Goal: Task Accomplishment & Management: Manage account settings

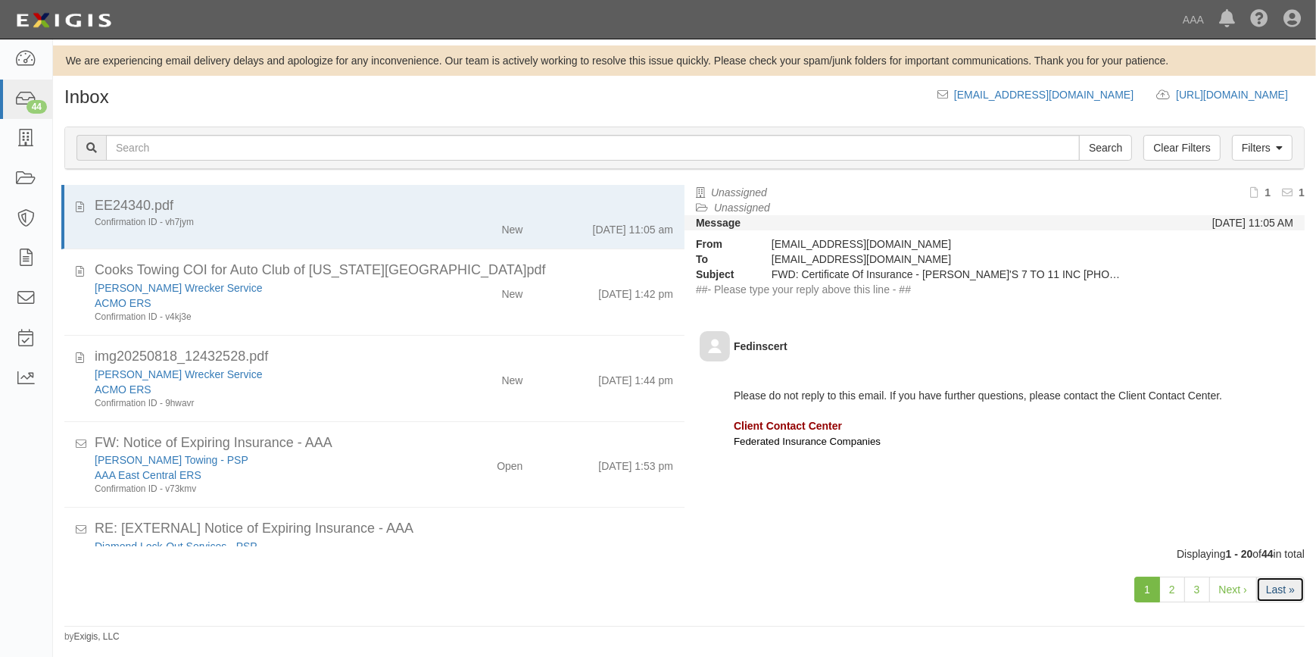
click at [1268, 582] on link "Last »" at bounding box center [1280, 589] width 48 height 26
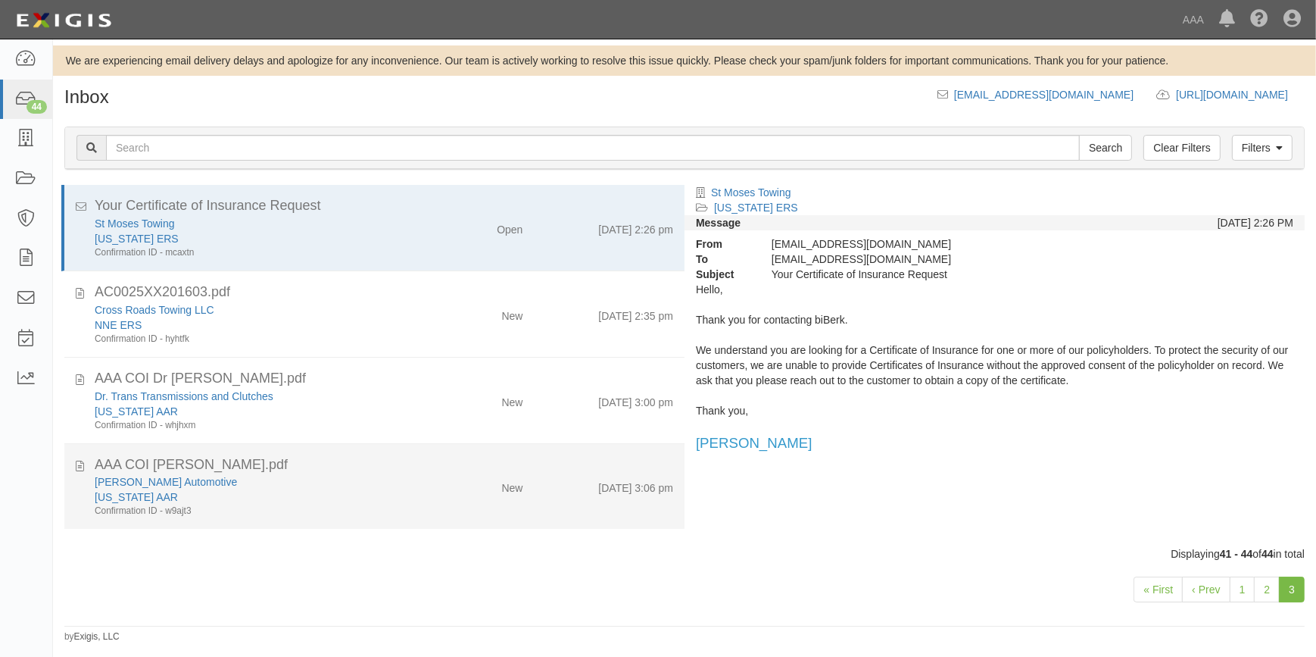
click at [325, 481] on div "[PERSON_NAME] Automotive" at bounding box center [259, 481] width 328 height 15
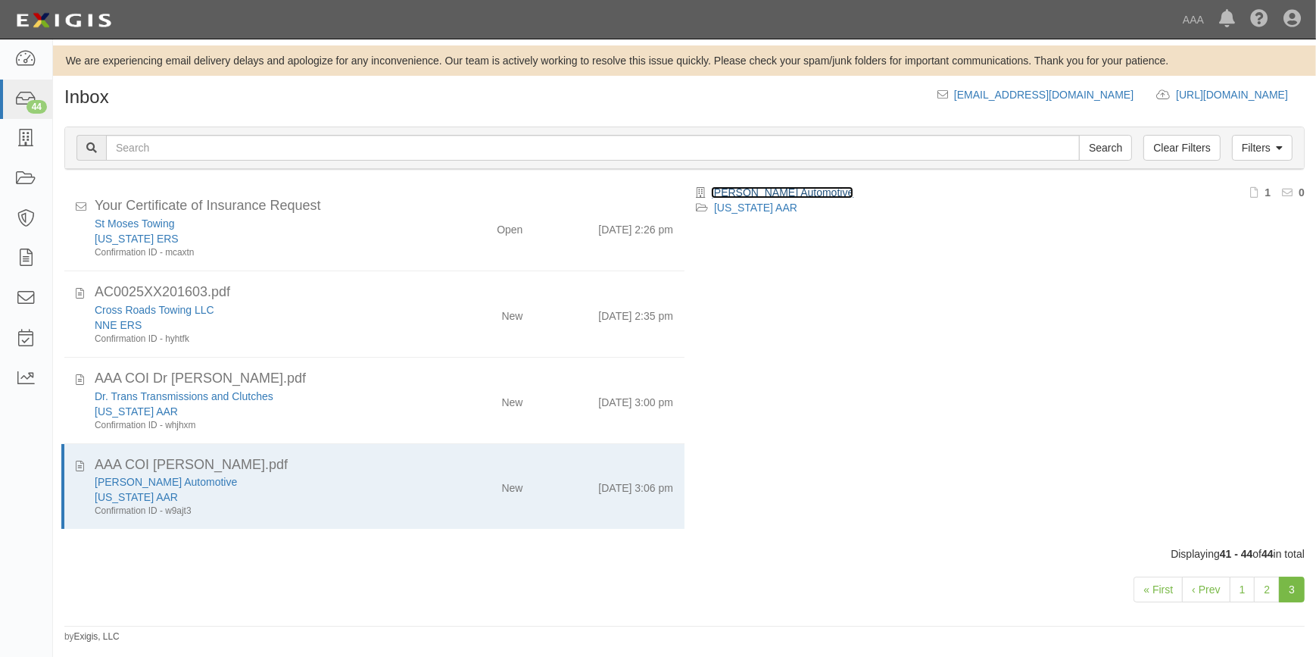
click at [778, 195] on link "[PERSON_NAME] Automotive" at bounding box center [782, 192] width 142 height 12
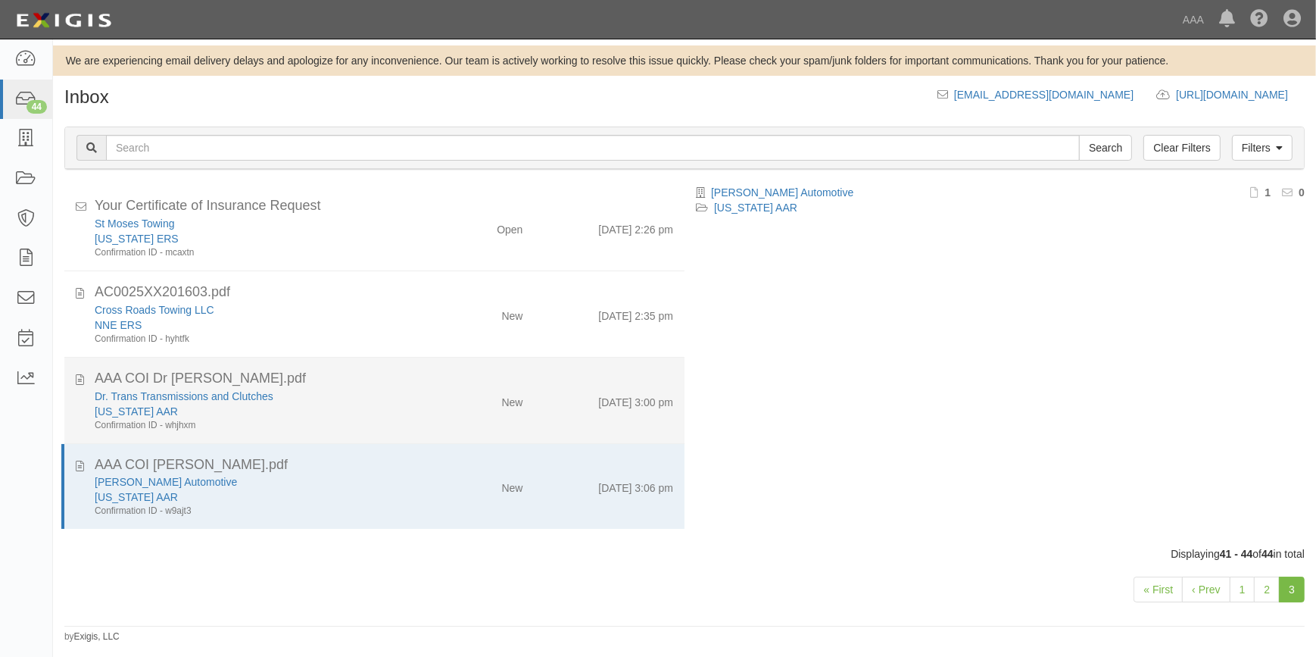
click at [210, 455] on div "AAA COI Dr Trans.pdf" at bounding box center [384, 465] width 579 height 20
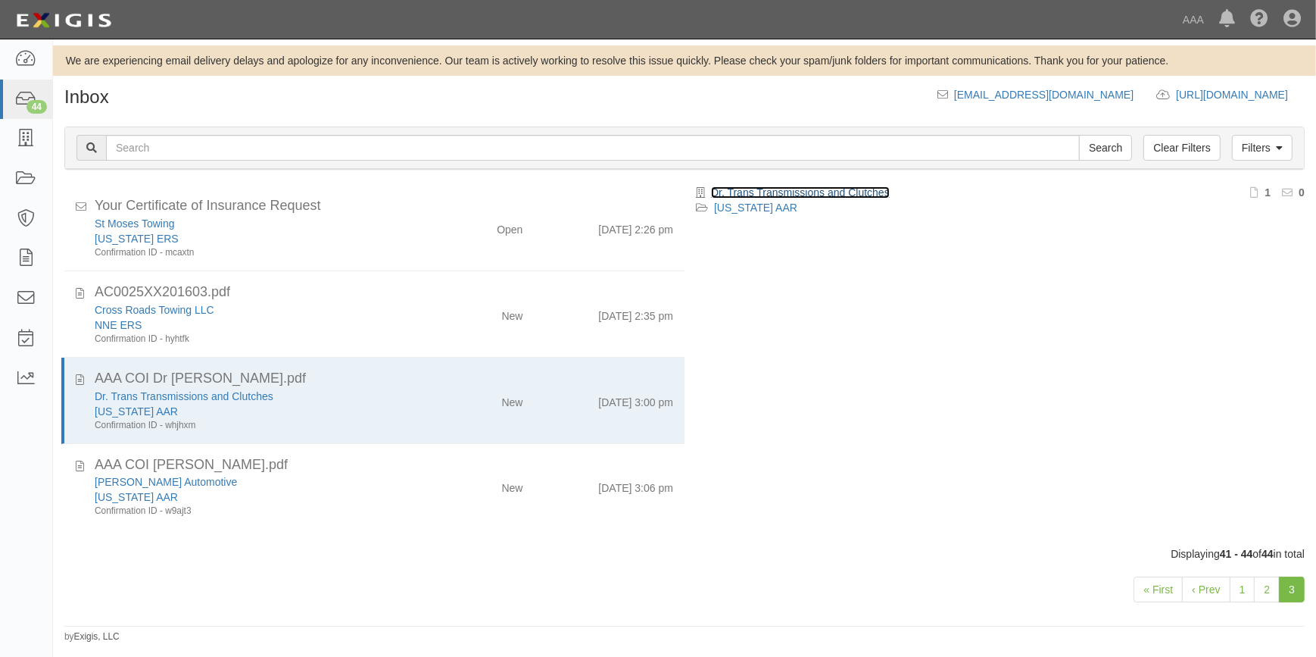
click at [785, 188] on link "Dr. Trans Transmissions and Clutches" at bounding box center [800, 192] width 179 height 12
click at [1274, 594] on link "2" at bounding box center [1267, 589] width 26 height 26
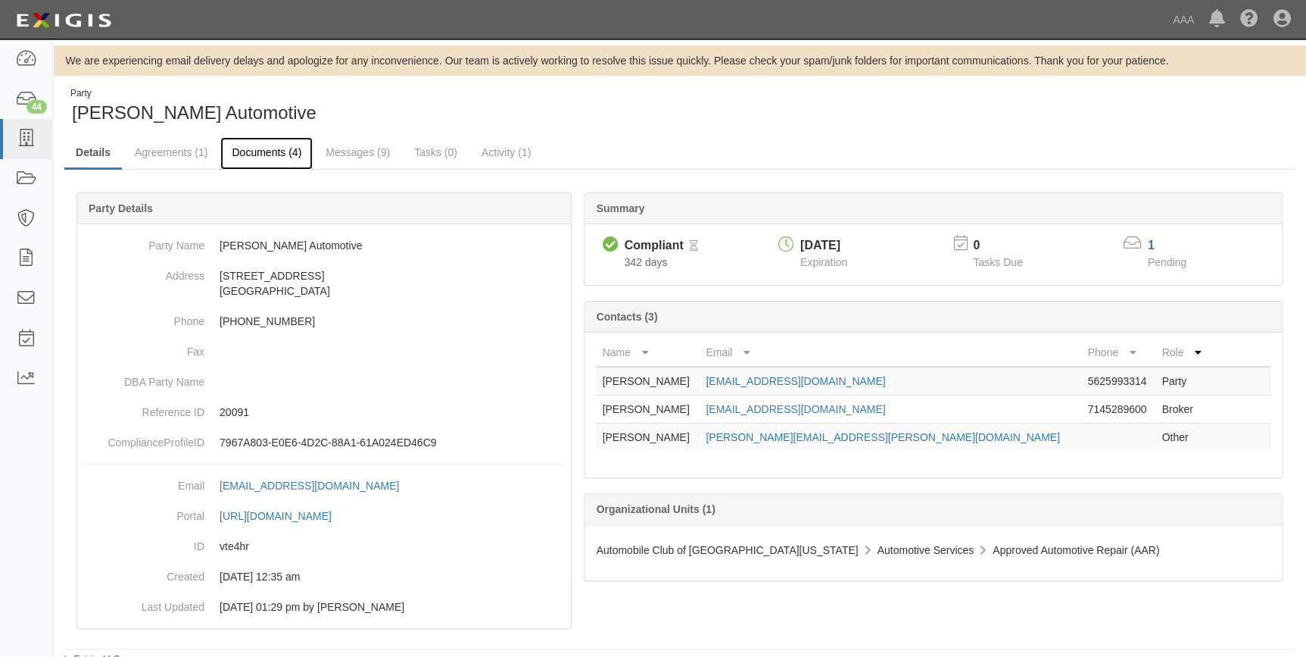
click at [277, 152] on link "Documents (4)" at bounding box center [266, 153] width 92 height 33
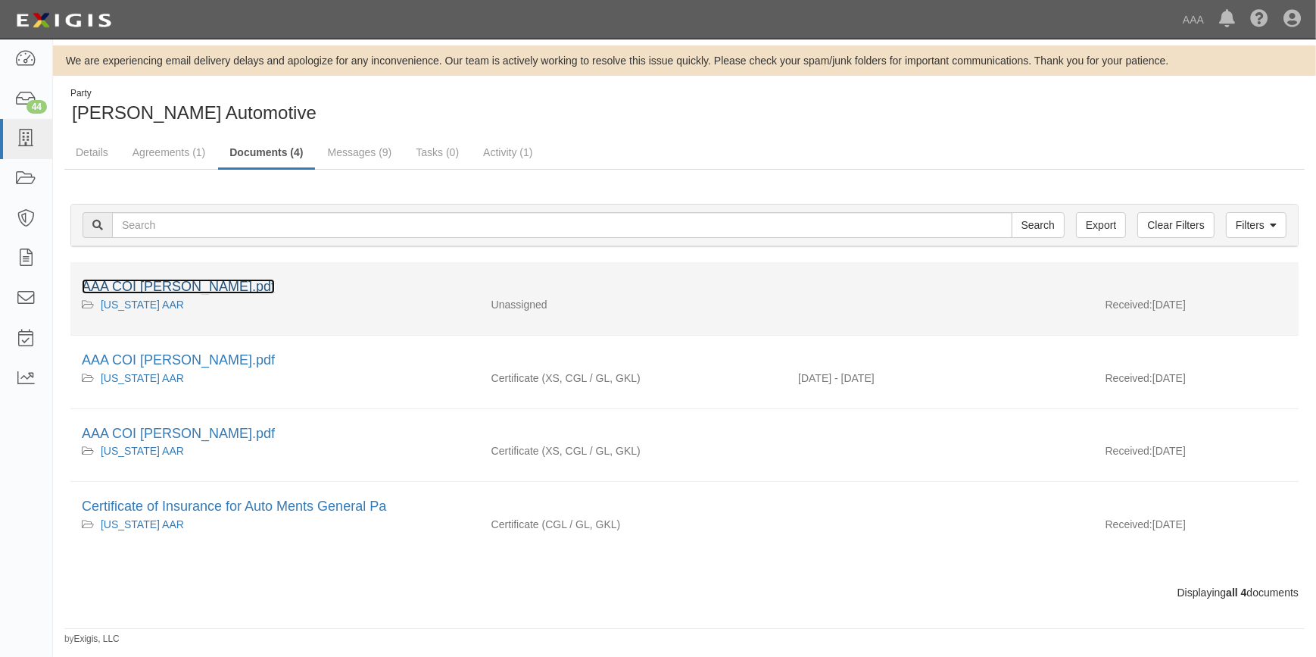
click at [186, 291] on link "AAA COI KJ Lees.pdf" at bounding box center [178, 286] width 193 height 15
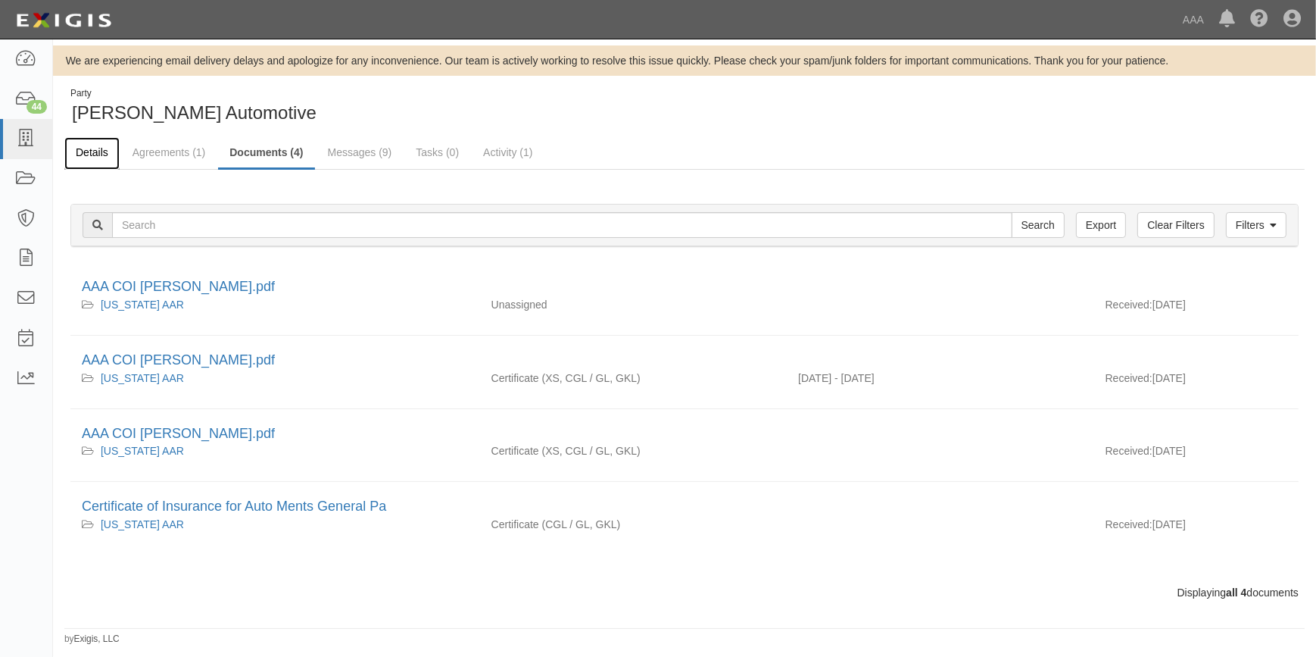
click at [98, 151] on link "Details" at bounding box center [91, 153] width 55 height 33
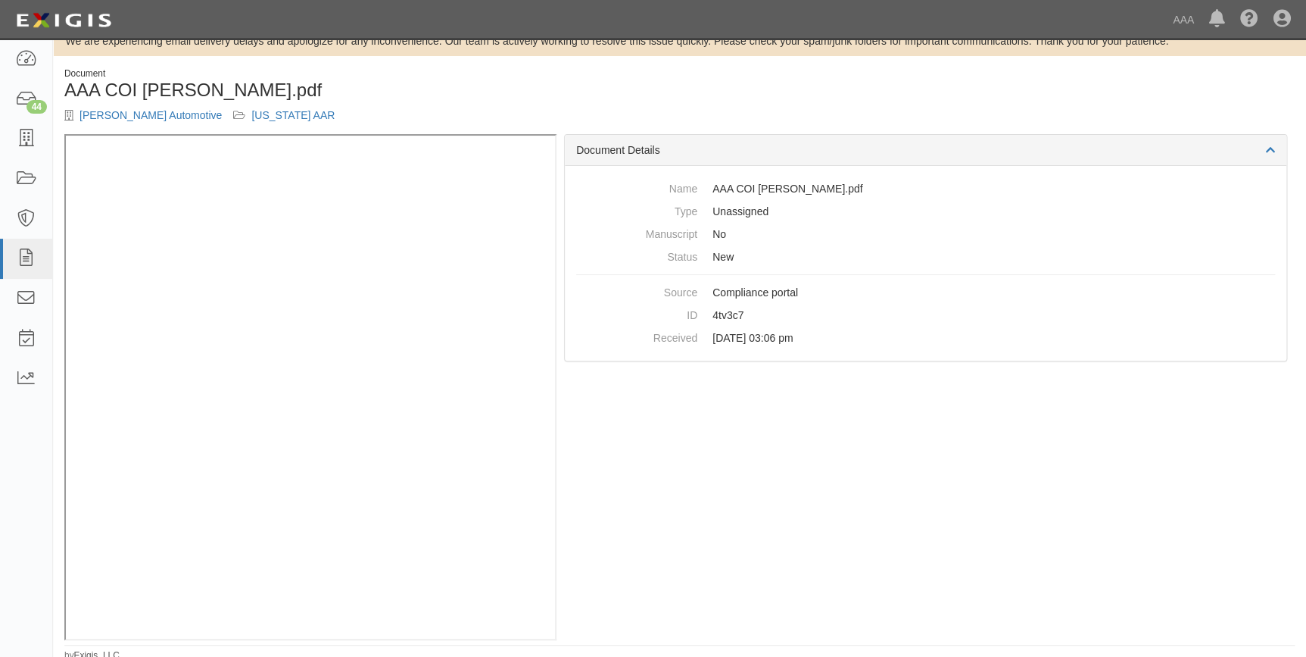
scroll to position [24, 0]
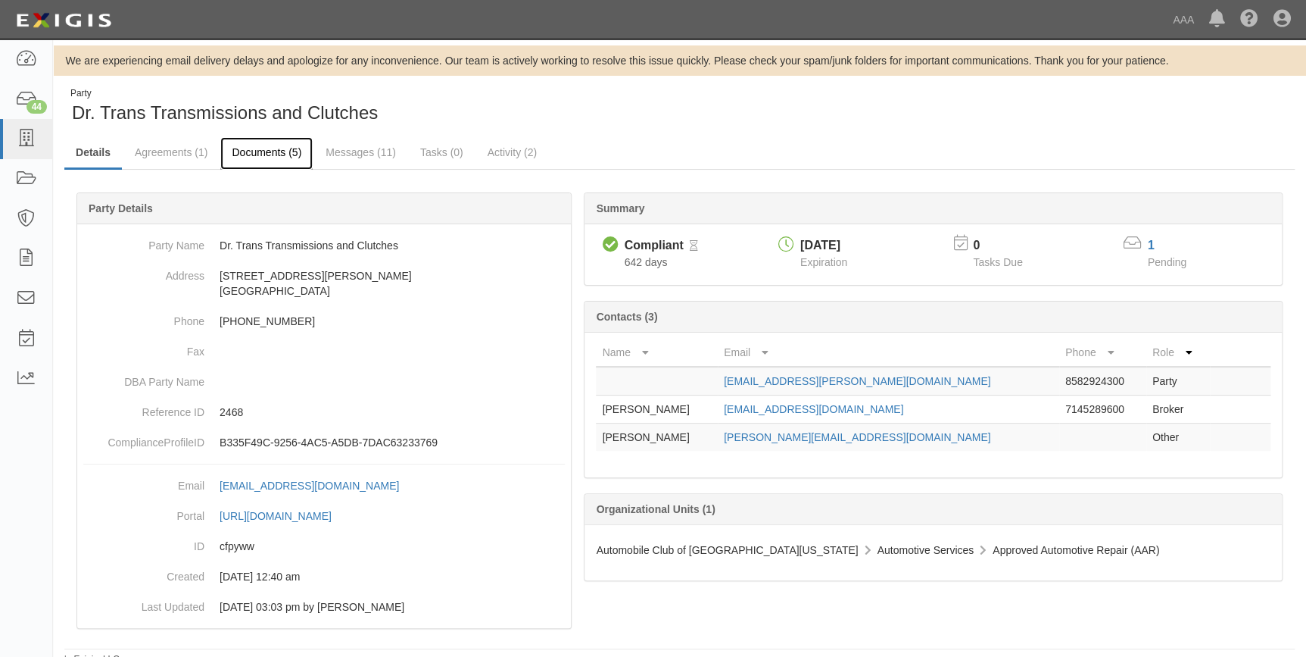
click at [267, 159] on link "Documents (5)" at bounding box center [266, 153] width 92 height 33
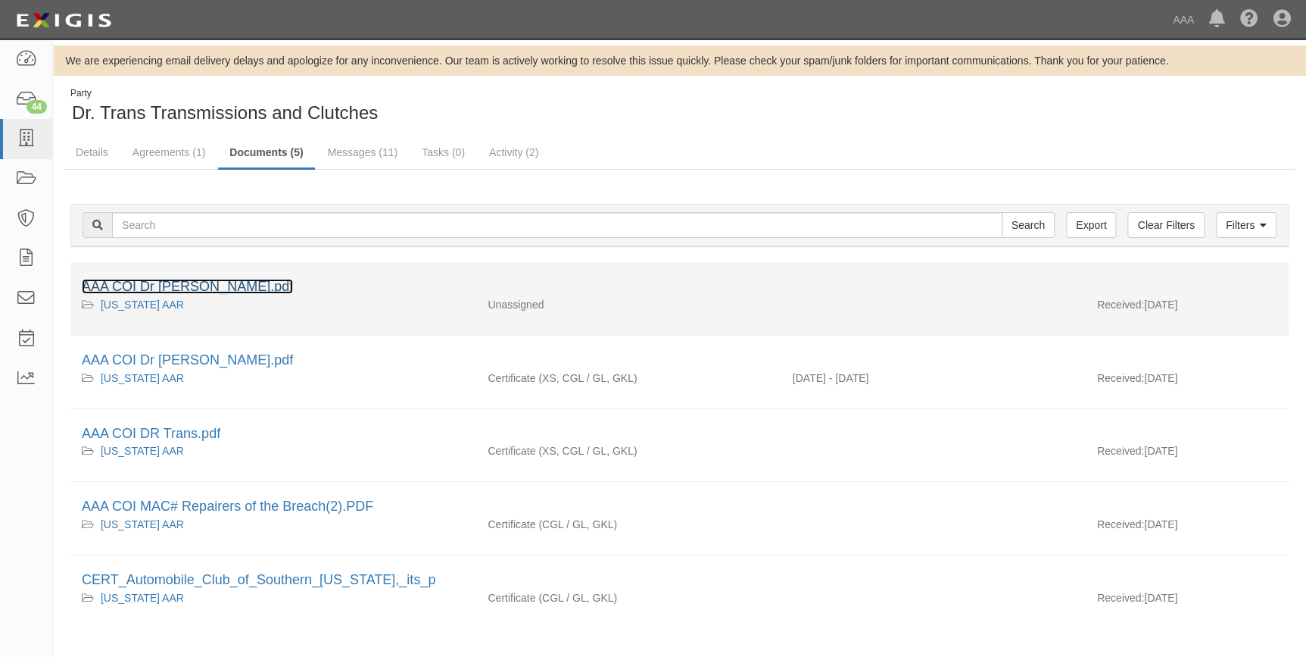
click at [177, 283] on link "AAA COI Dr Trans.pdf" at bounding box center [187, 286] width 211 height 15
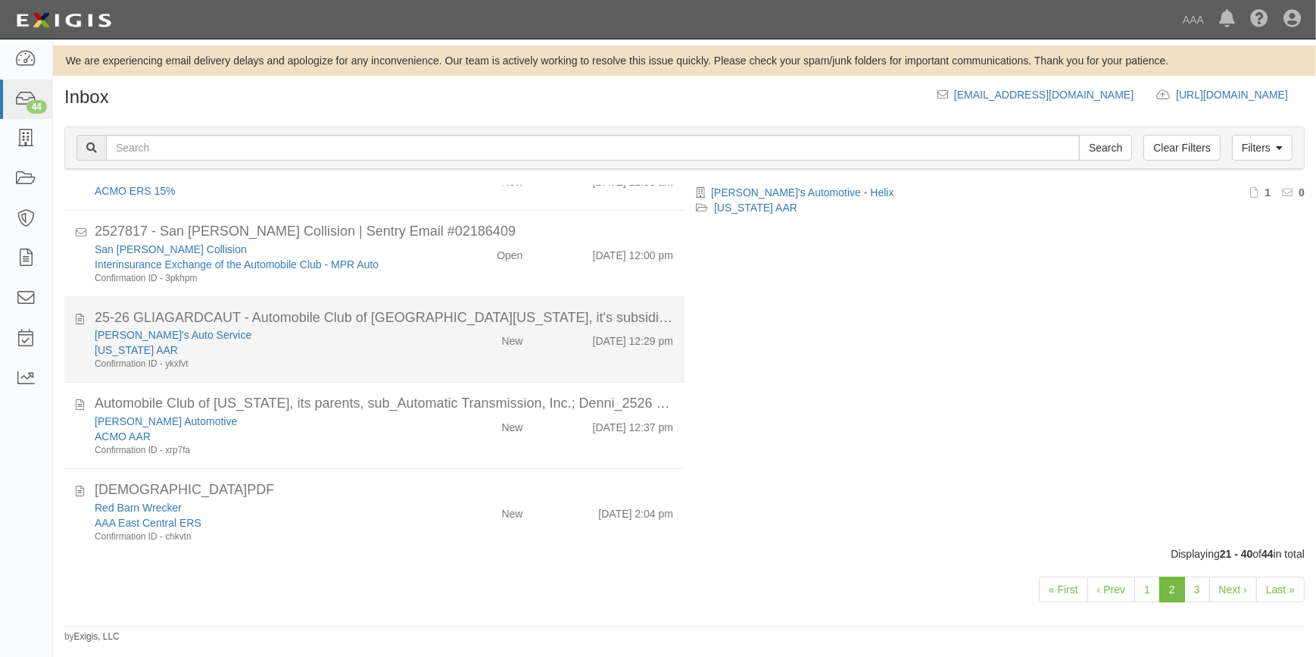
scroll to position [1254, 0]
